Goal: Information Seeking & Learning: Learn about a topic

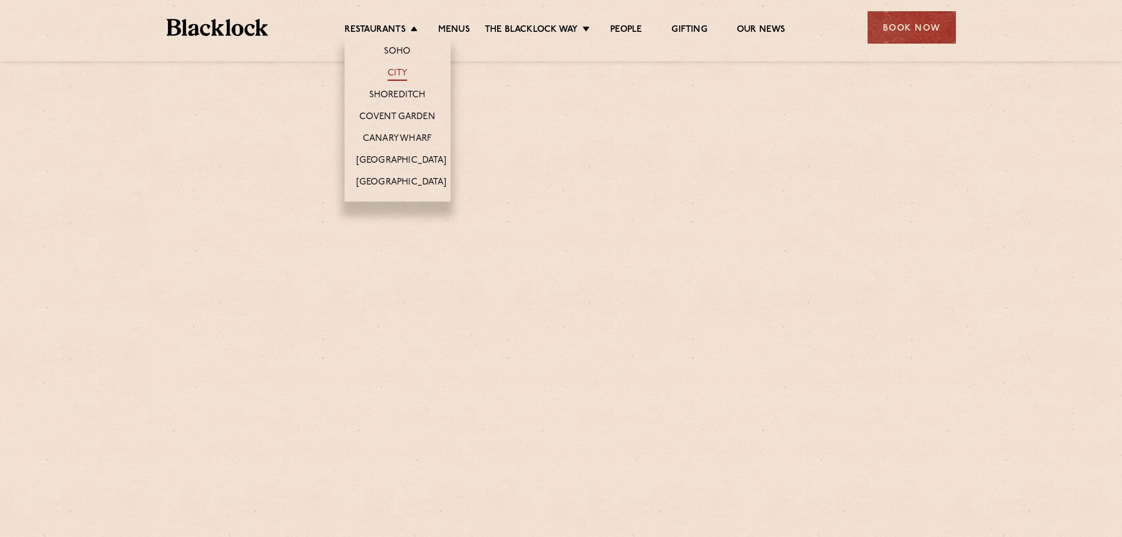
click at [392, 71] on link "City" at bounding box center [398, 74] width 20 height 13
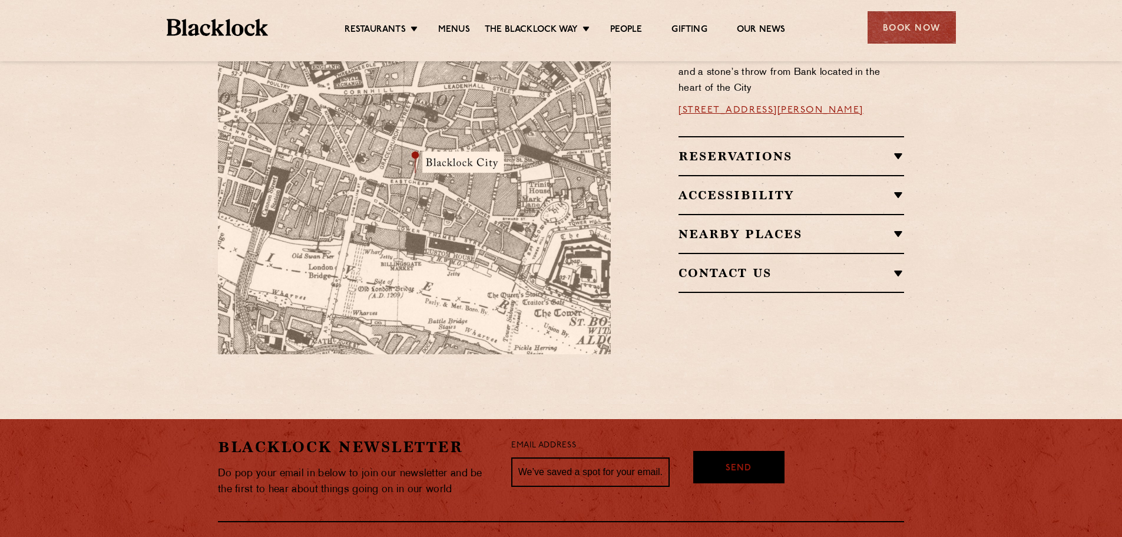
scroll to position [662, 0]
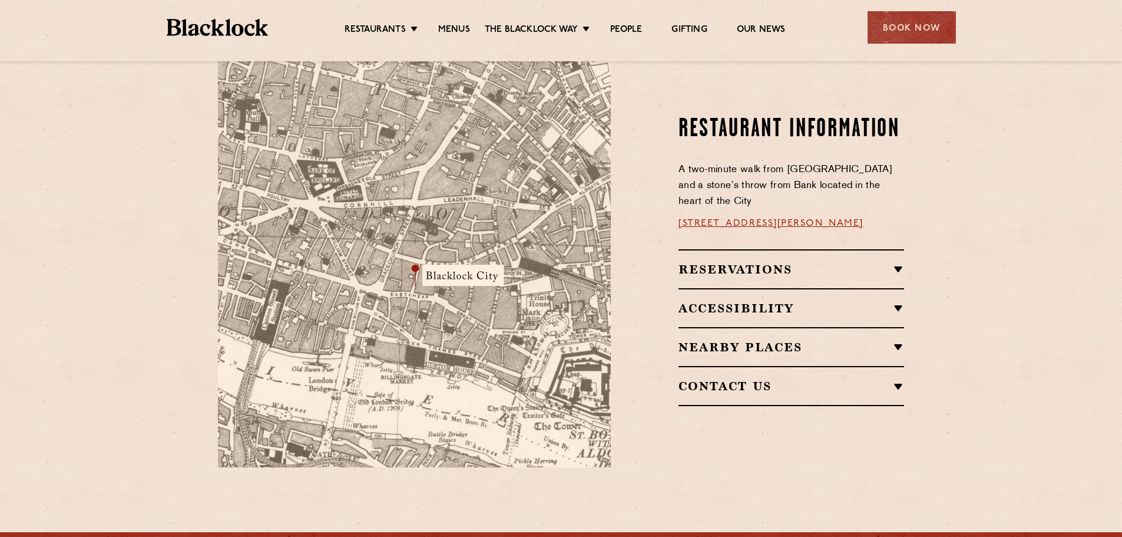
click at [893, 262] on h2 "Reservations" at bounding box center [792, 269] width 226 height 14
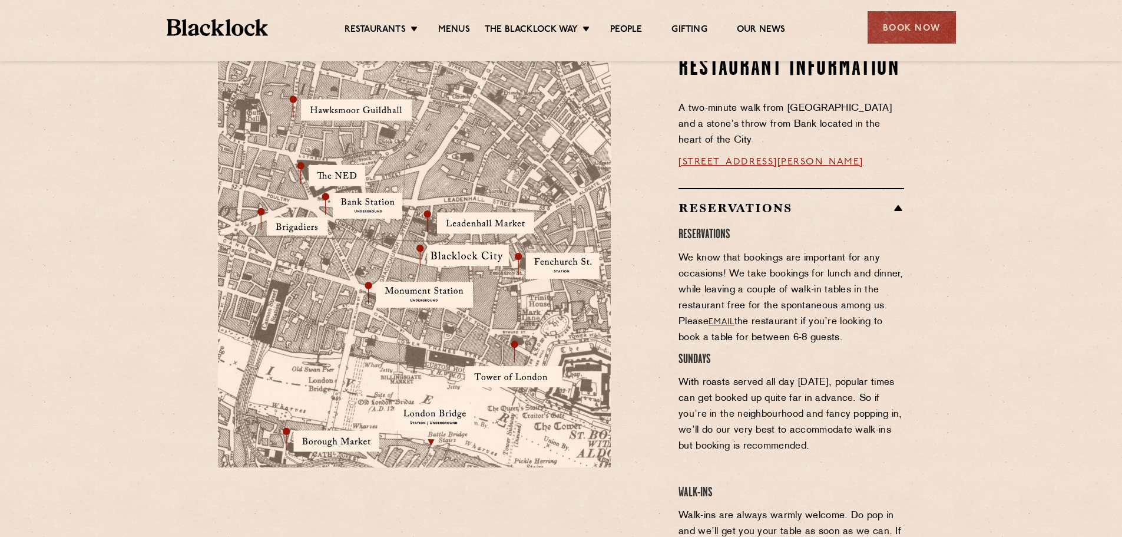
click at [894, 201] on h2 "Reservations" at bounding box center [792, 208] width 226 height 14
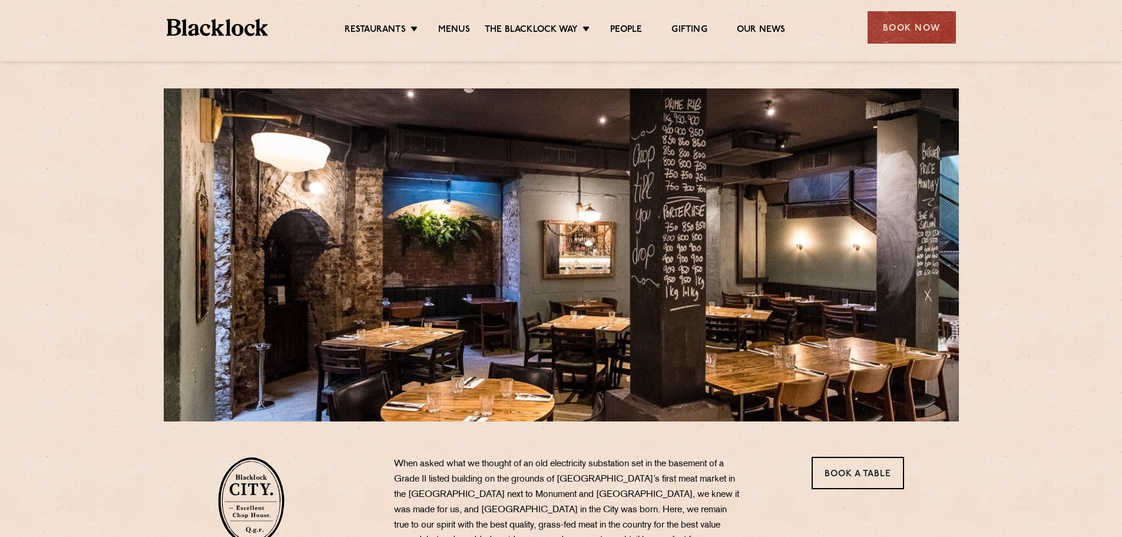
scroll to position [0, 0]
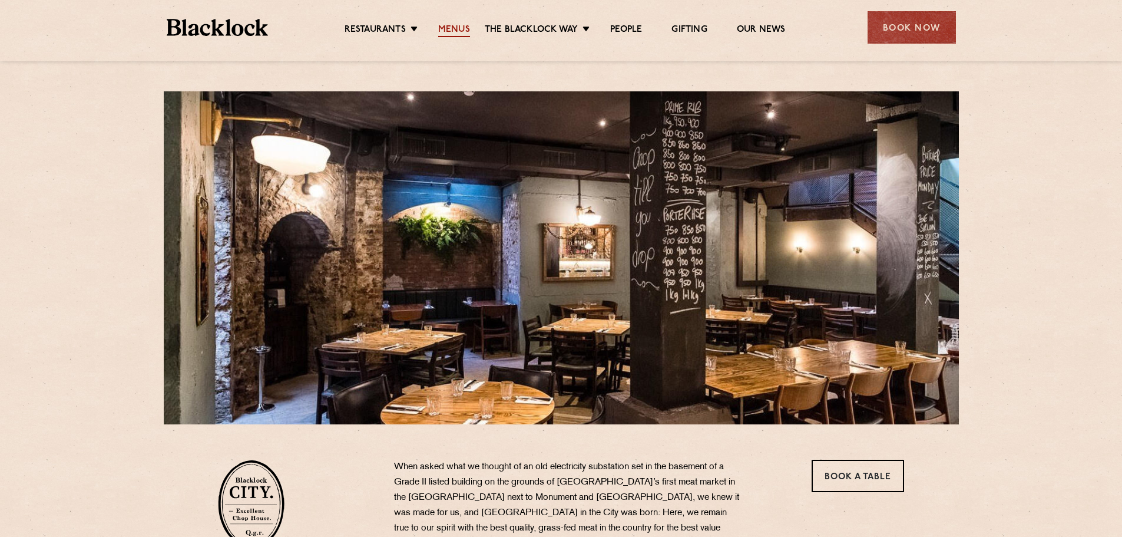
click at [444, 25] on link "Menus" at bounding box center [454, 30] width 32 height 13
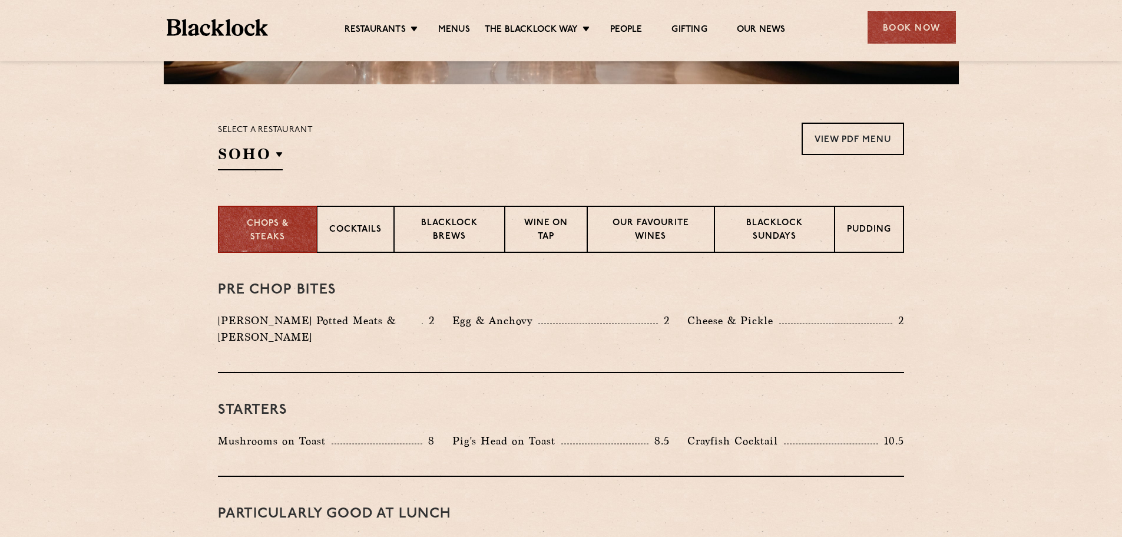
scroll to position [471, 0]
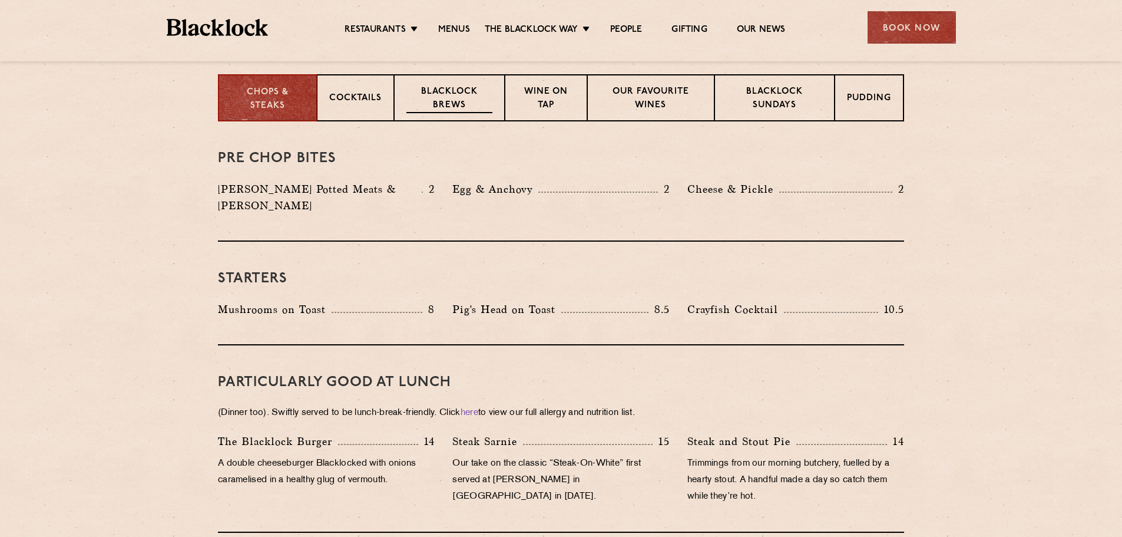
click at [495, 95] on div "Blacklock Brews" at bounding box center [449, 97] width 111 height 47
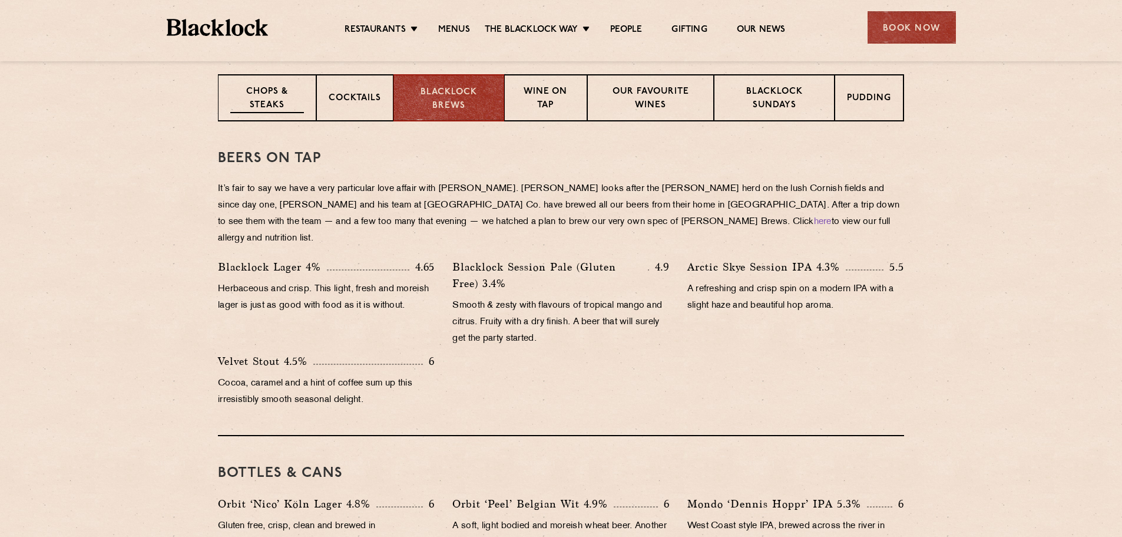
click at [239, 101] on p "Chops & Steaks" at bounding box center [267, 99] width 74 height 28
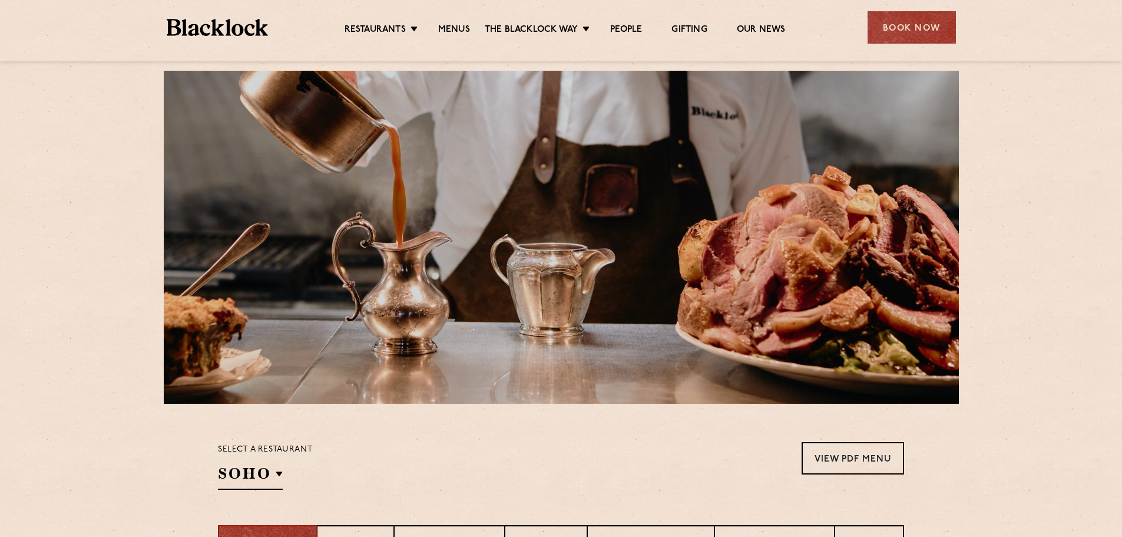
scroll to position [0, 0]
